Goal: Task Accomplishment & Management: Manage account settings

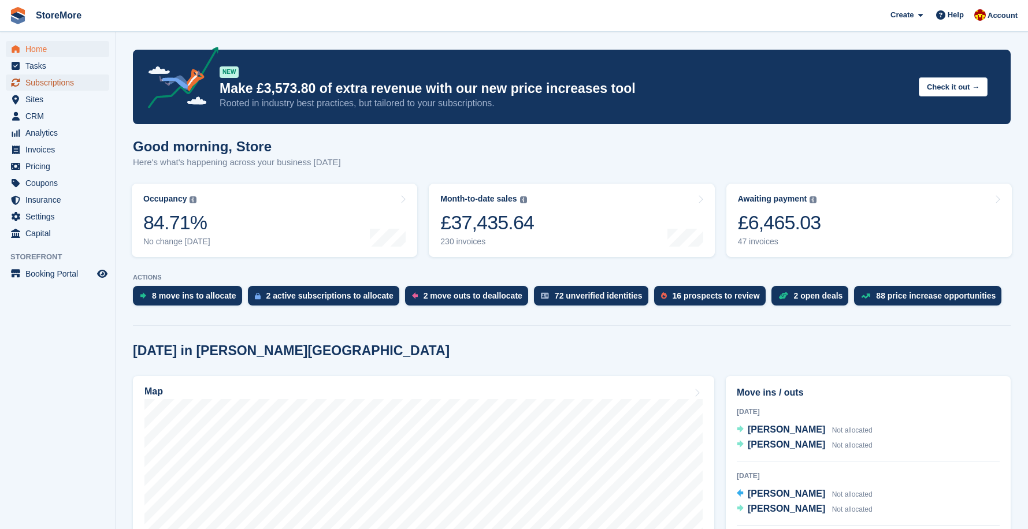
click at [35, 85] on span "Subscriptions" at bounding box center [59, 83] width 69 height 16
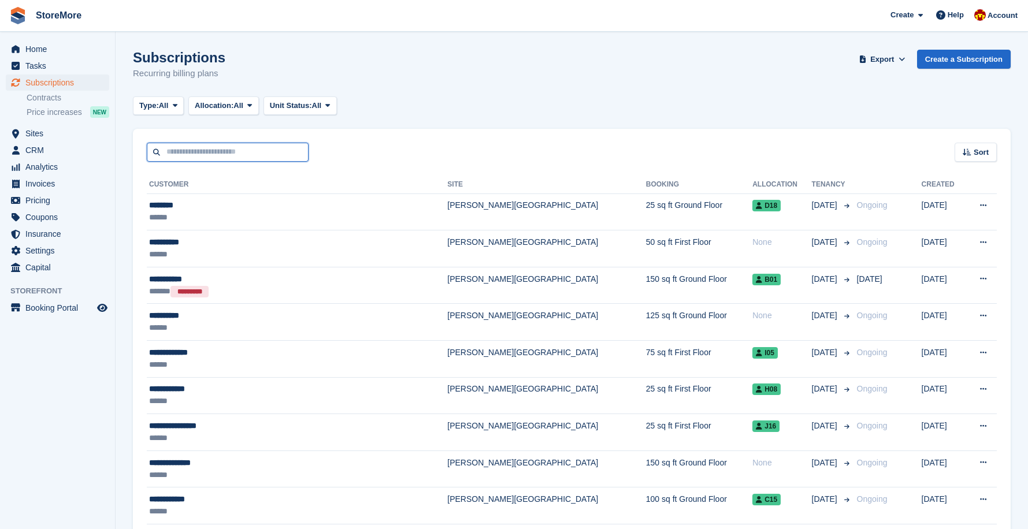
click at [192, 160] on input "text" at bounding box center [228, 152] width 162 height 19
type input "*****"
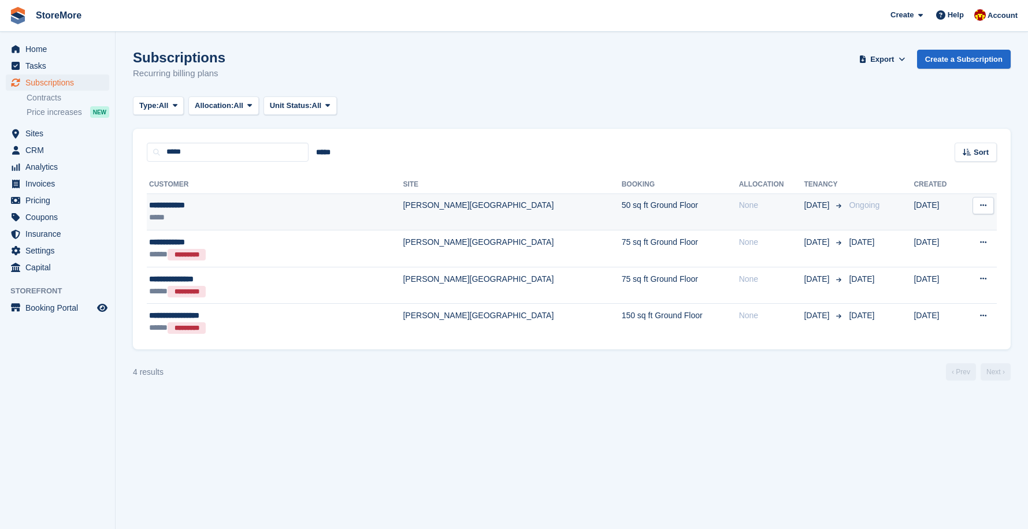
click at [184, 223] on div "*****" at bounding box center [236, 218] width 175 height 12
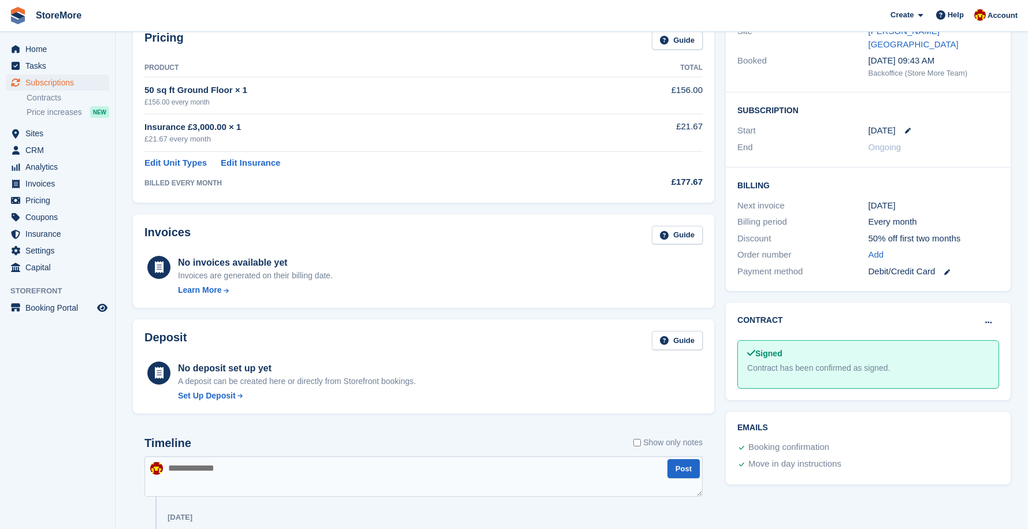
scroll to position [58, 0]
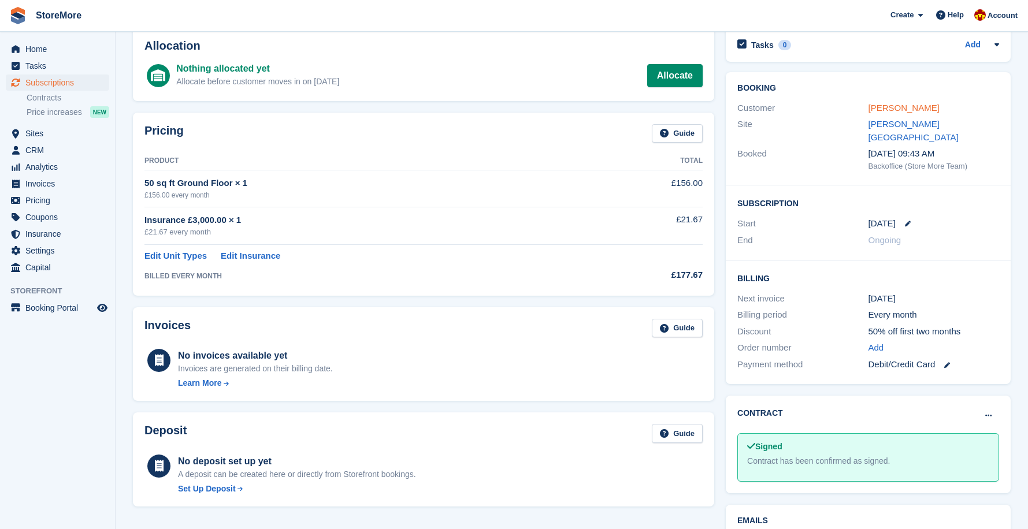
click at [885, 106] on link "[PERSON_NAME]" at bounding box center [904, 108] width 71 height 10
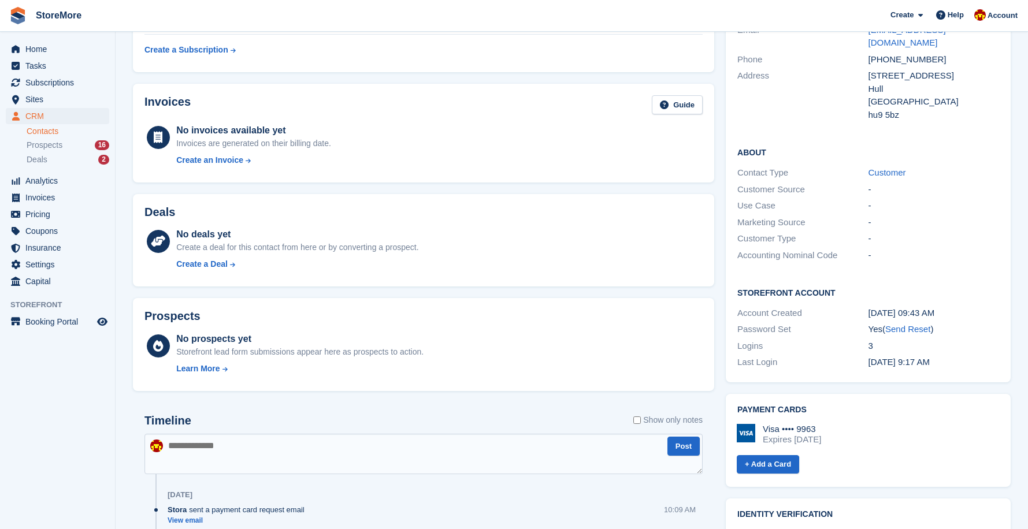
scroll to position [173, 0]
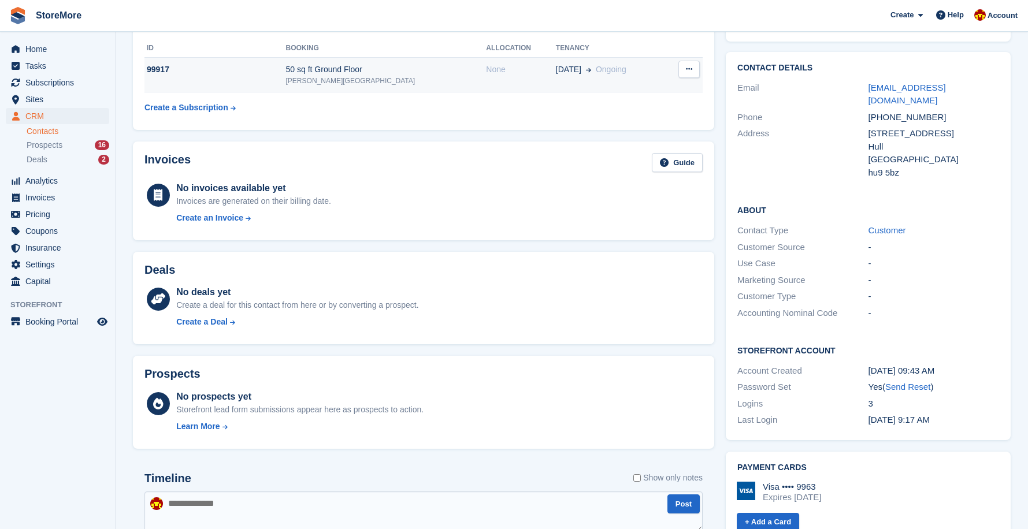
click at [611, 69] on div "31 Aug Ongoing" at bounding box center [610, 70] width 109 height 12
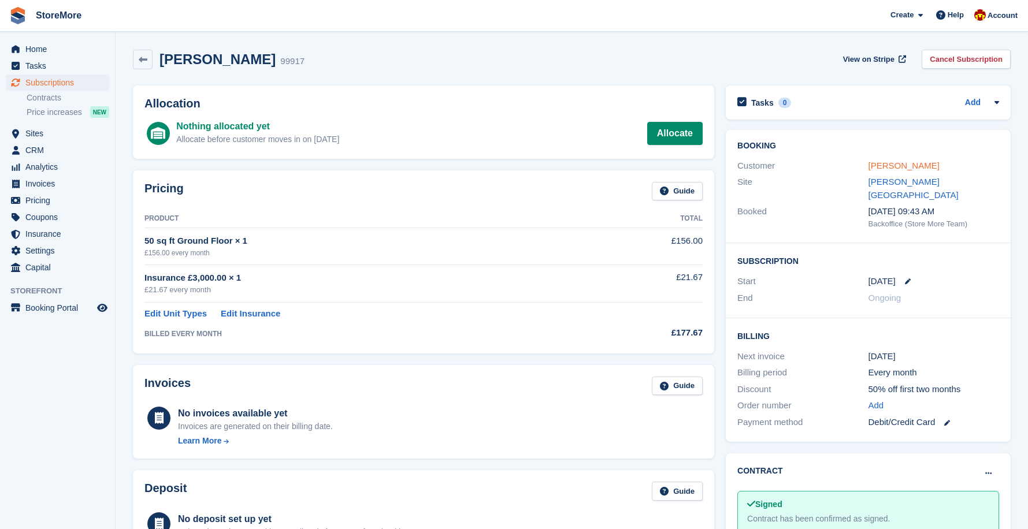
click at [893, 163] on link "[PERSON_NAME]" at bounding box center [904, 166] width 71 height 10
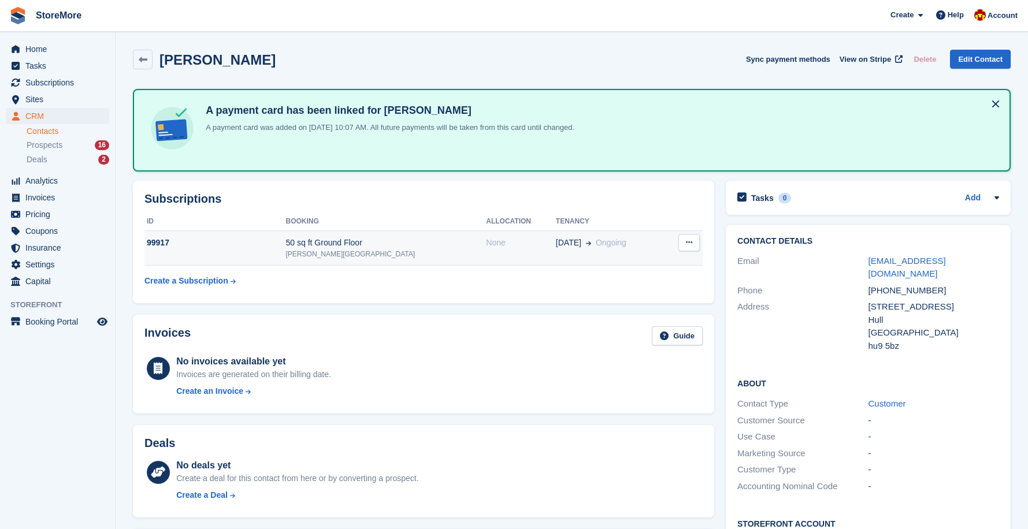
click at [631, 239] on div "31 Aug Ongoing" at bounding box center [610, 243] width 109 height 12
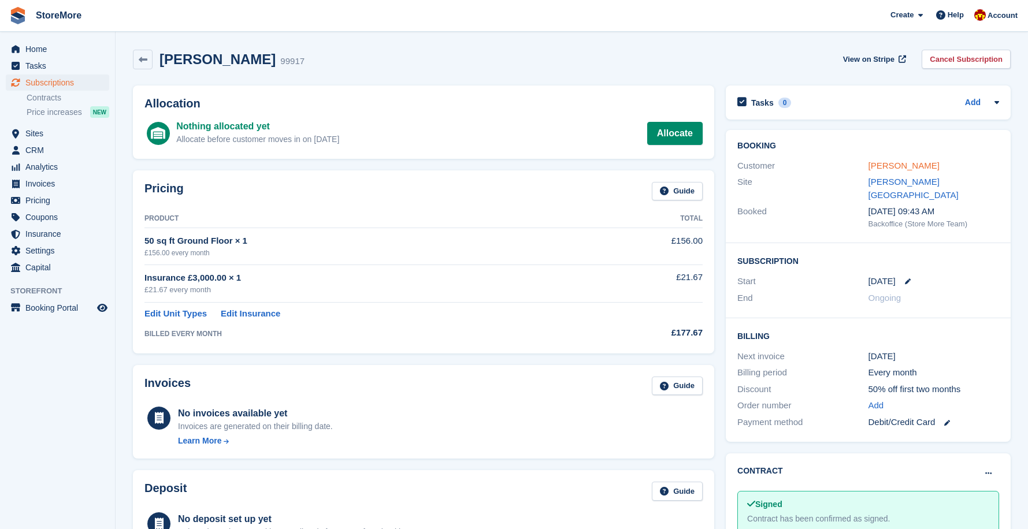
click at [885, 168] on link "[PERSON_NAME]" at bounding box center [904, 166] width 71 height 10
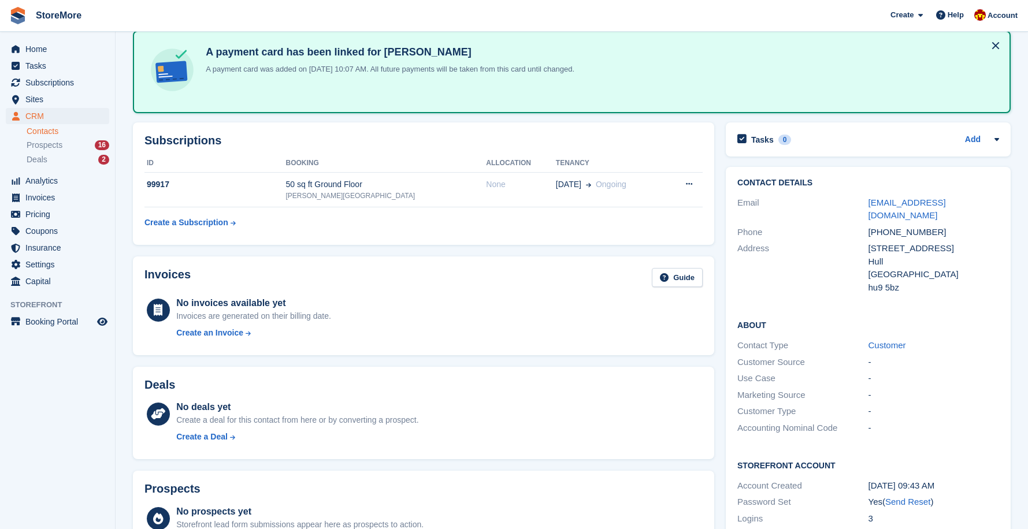
scroll to position [58, 0]
click at [486, 193] on td "None" at bounding box center [521, 190] width 70 height 35
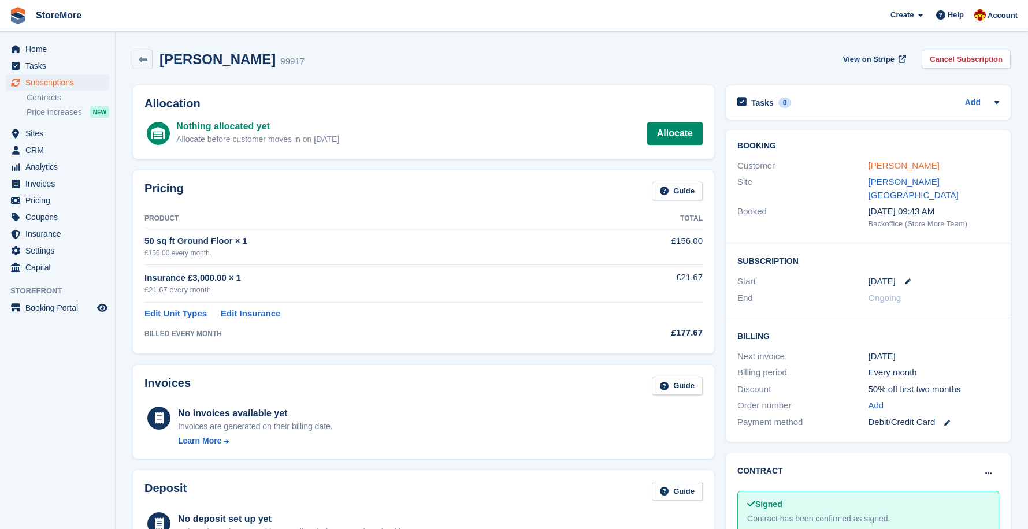
click at [888, 166] on link "[PERSON_NAME]" at bounding box center [904, 166] width 71 height 10
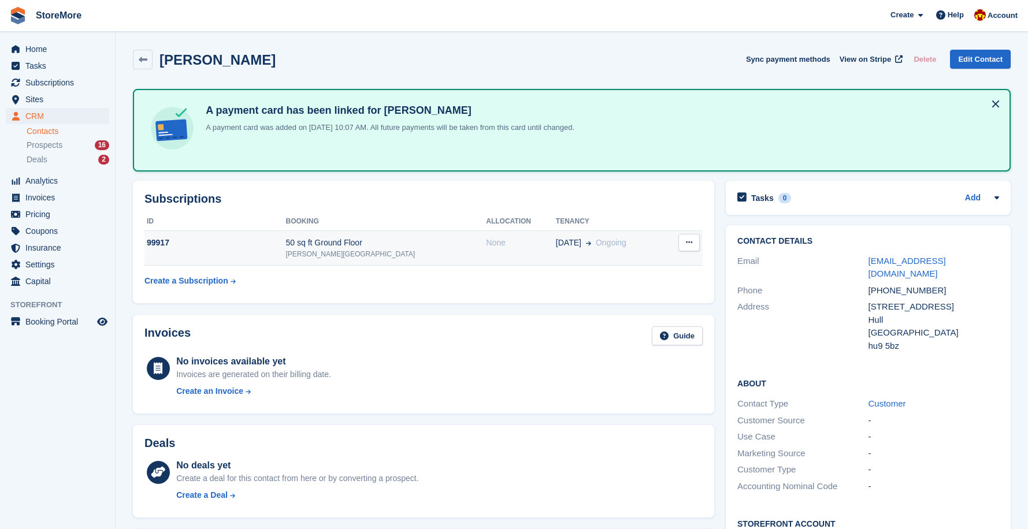
click at [437, 240] on div "50 sq ft Ground Floor" at bounding box center [386, 243] width 201 height 12
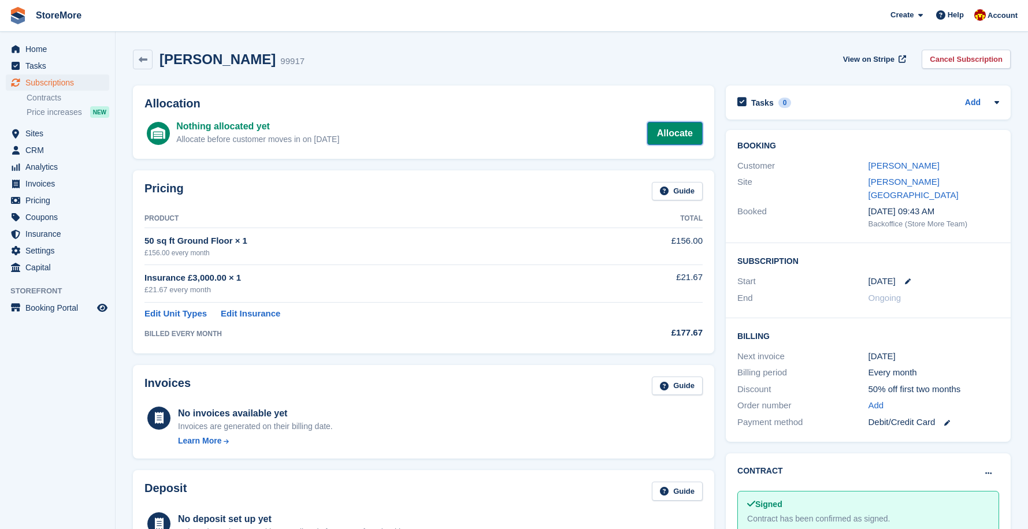
click at [662, 129] on link "Allocate" at bounding box center [674, 133] width 55 height 23
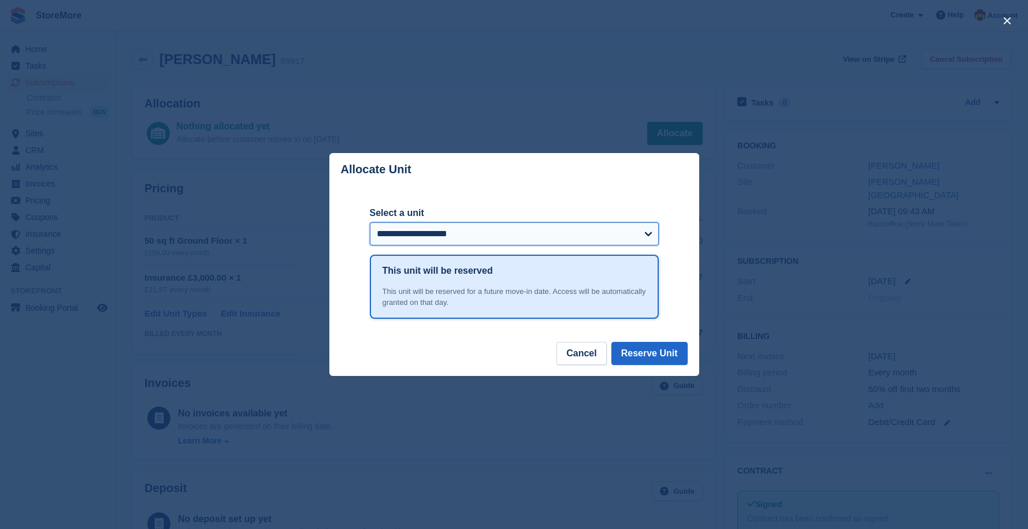
click at [517, 242] on select "**********" at bounding box center [514, 234] width 289 height 23
select select "****"
click at [370, 223] on select "**********" at bounding box center [514, 234] width 289 height 23
click at [643, 350] on button "Reserve Unit" at bounding box center [649, 353] width 76 height 23
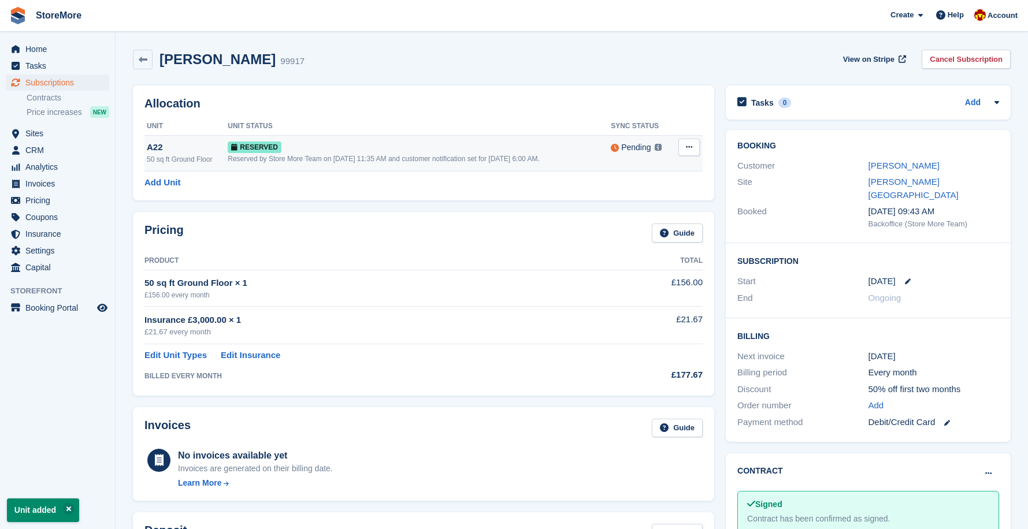
click at [692, 147] on icon at bounding box center [689, 147] width 6 height 8
click at [667, 173] on p "Grant Early Access" at bounding box center [644, 169] width 101 height 15
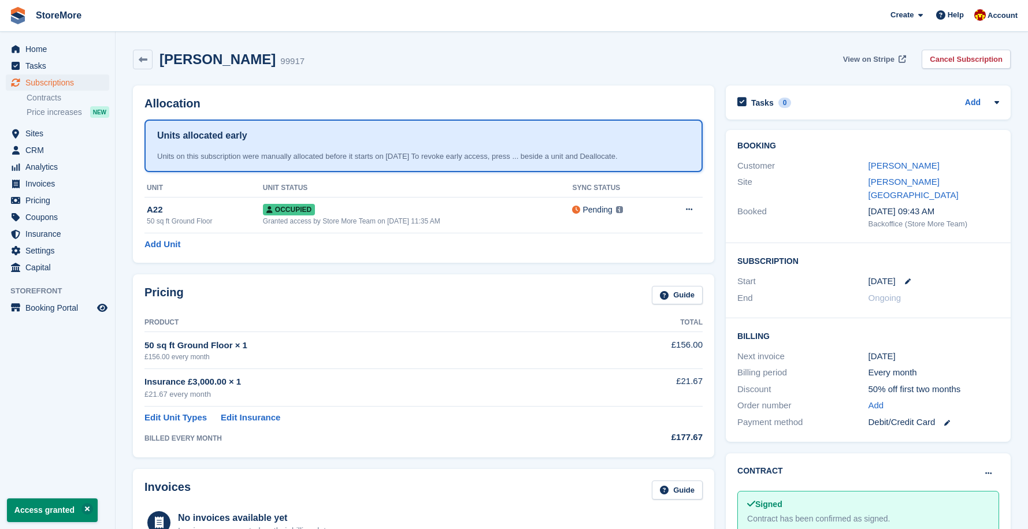
click at [876, 60] on span "View on Stripe" at bounding box center [868, 60] width 51 height 12
click at [902, 165] on link "[PERSON_NAME]" at bounding box center [904, 166] width 71 height 10
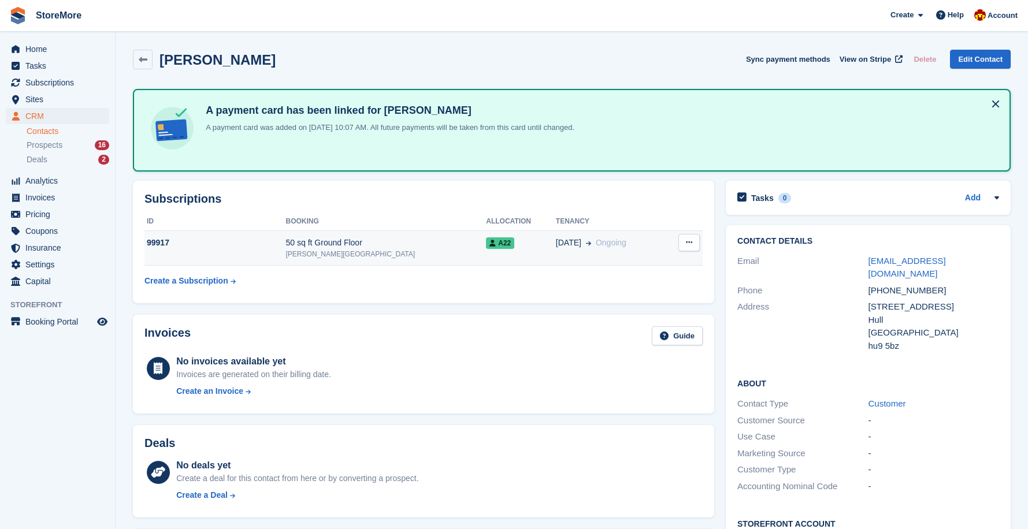
click at [689, 241] on icon at bounding box center [689, 243] width 6 height 8
click at [640, 207] on div "Subscriptions ID Booking Allocation Tenancy 99917 50 sq ft Ground Floor Clough …" at bounding box center [423, 242] width 581 height 123
click at [495, 246] on div "A22" at bounding box center [521, 243] width 70 height 12
